Goal: Find specific page/section: Find specific page/section

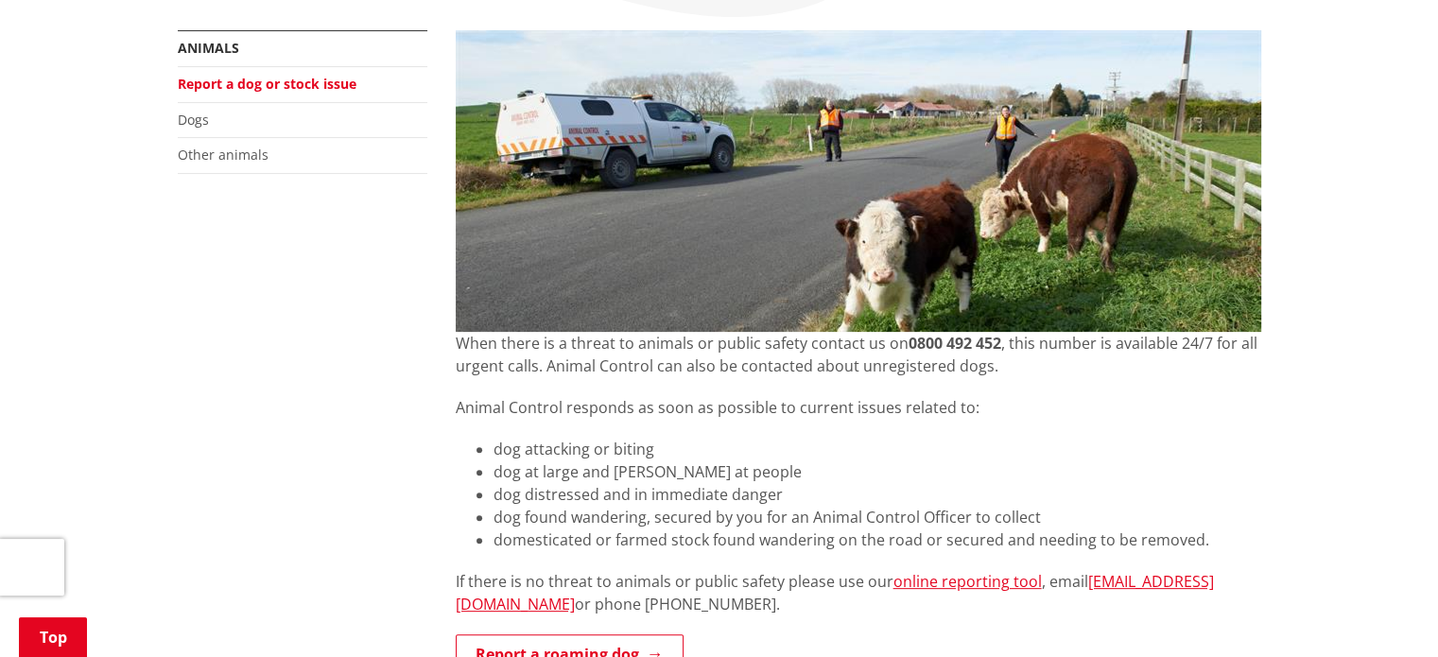
scroll to position [447, 0]
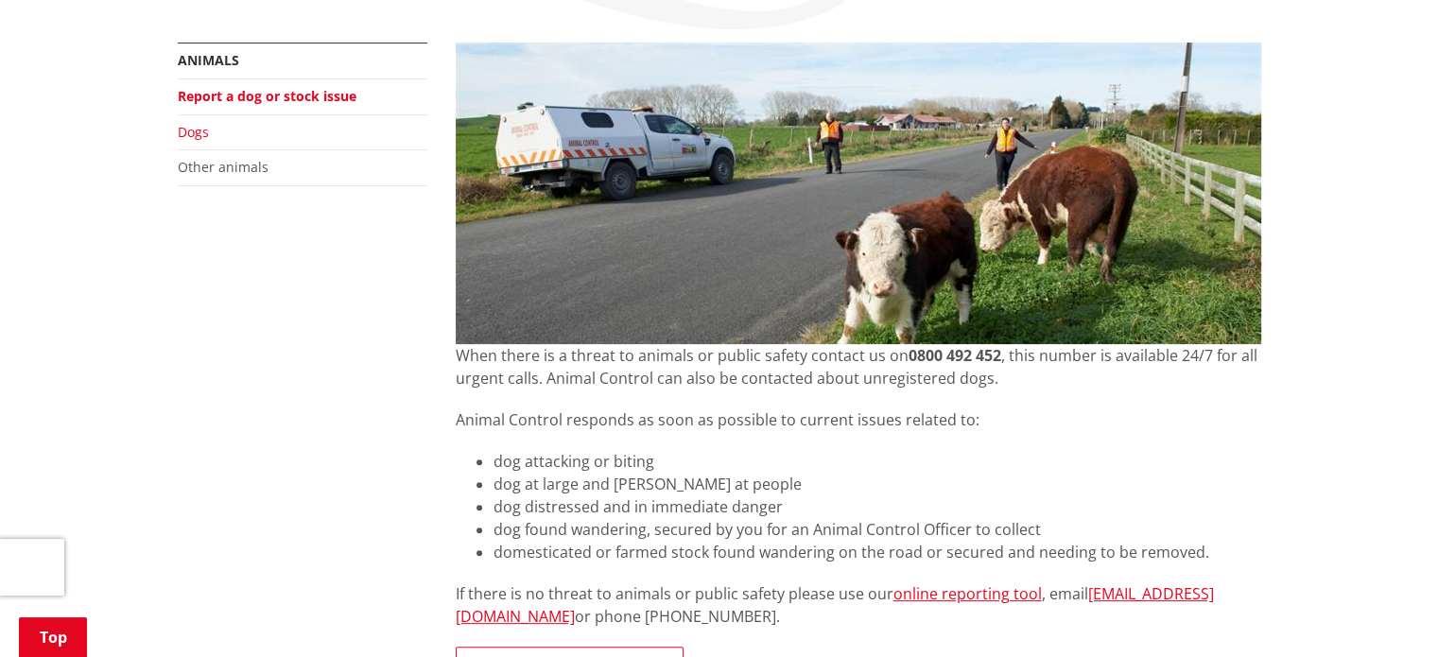
click at [189, 133] on link "Dogs" at bounding box center [193, 132] width 31 height 18
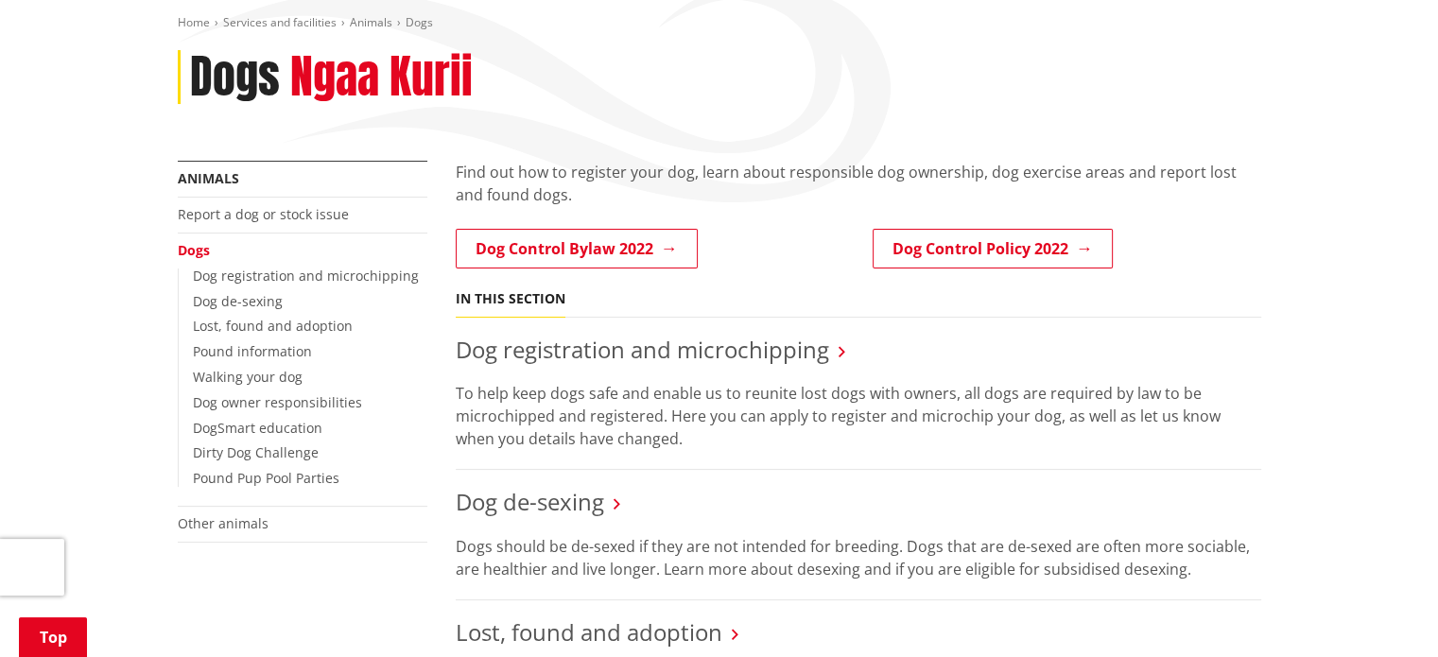
scroll to position [278, 0]
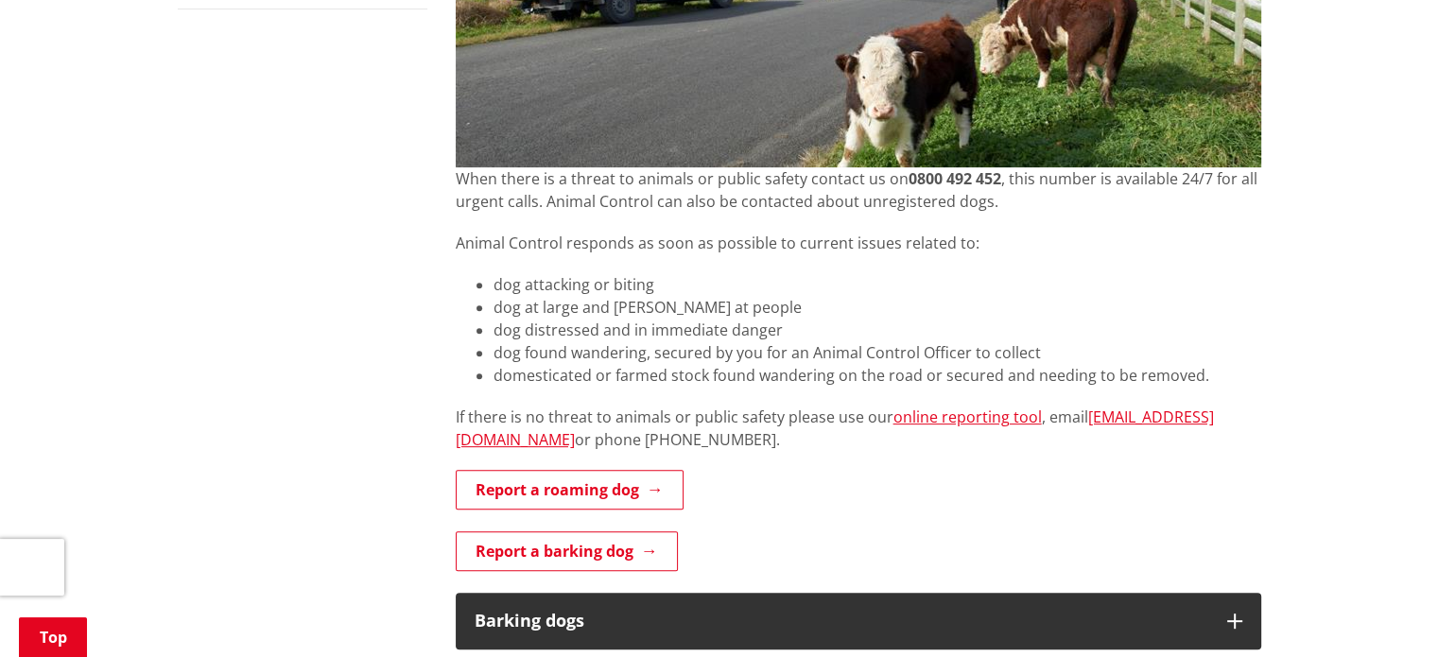
scroll to position [636, 0]
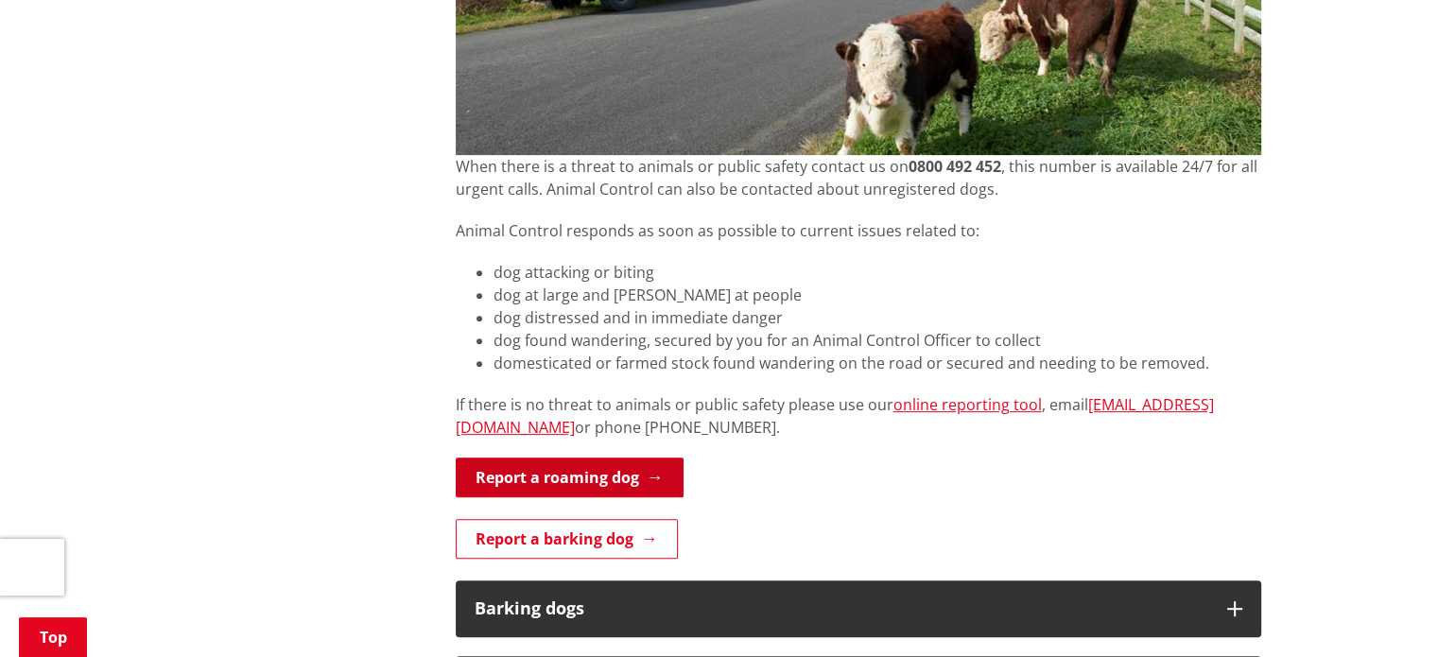
click at [598, 475] on link "Report a roaming dog" at bounding box center [570, 478] width 228 height 40
